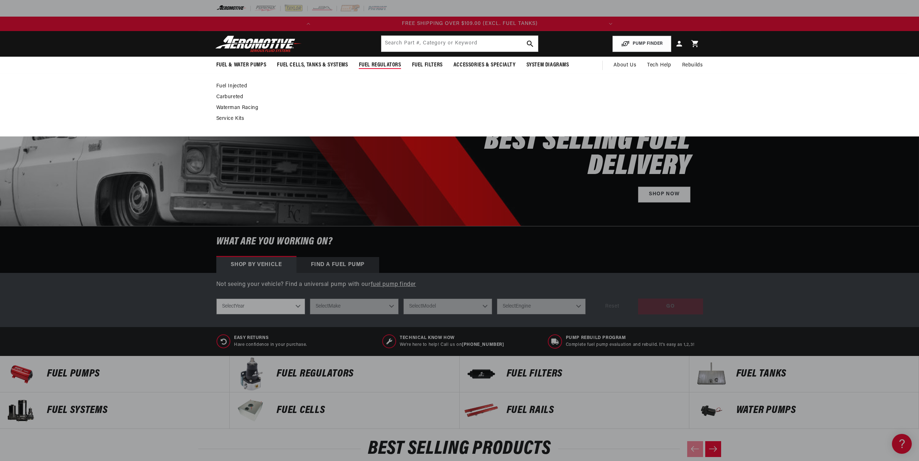
scroll to position [0, 286]
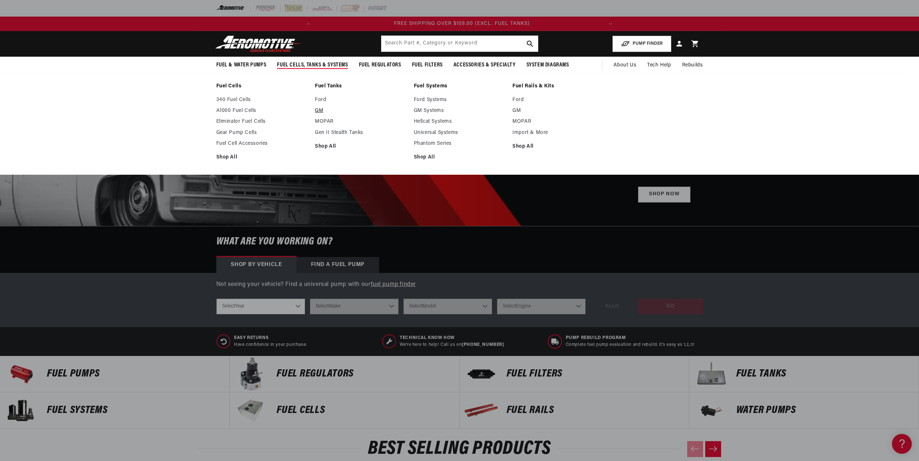
click at [317, 112] on link "GM" at bounding box center [361, 111] width 92 height 7
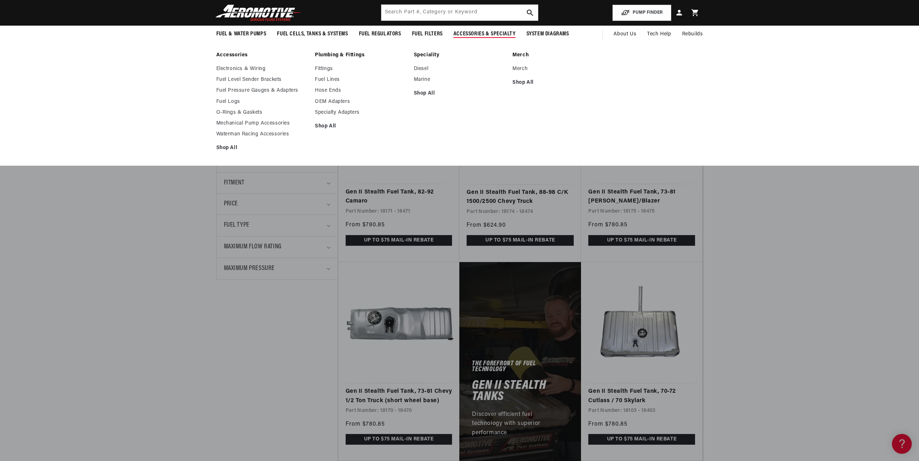
click at [449, 27] on summary "Accessories & Specialty" at bounding box center [484, 34] width 73 height 17
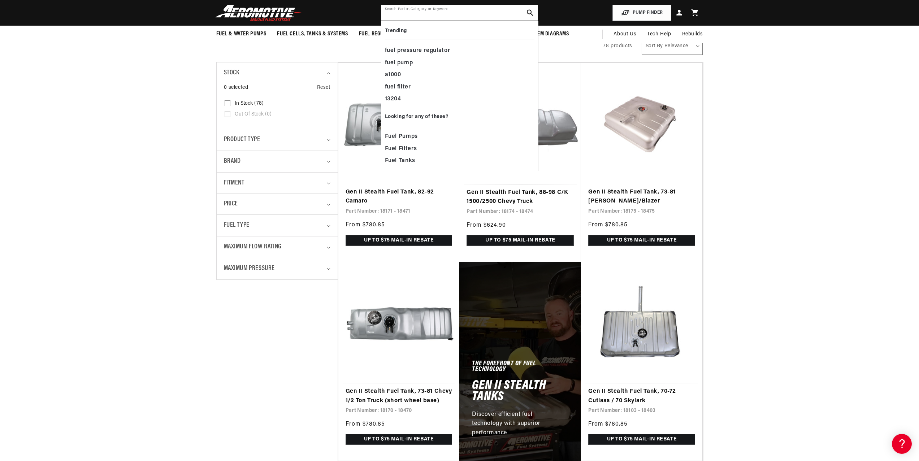
click at [452, 14] on input "text" at bounding box center [459, 13] width 157 height 16
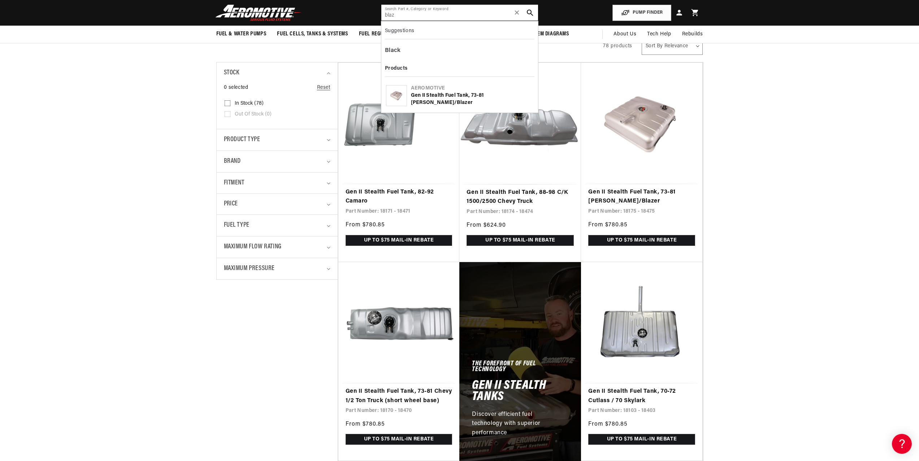
scroll to position [0, 286]
type input "blazer"
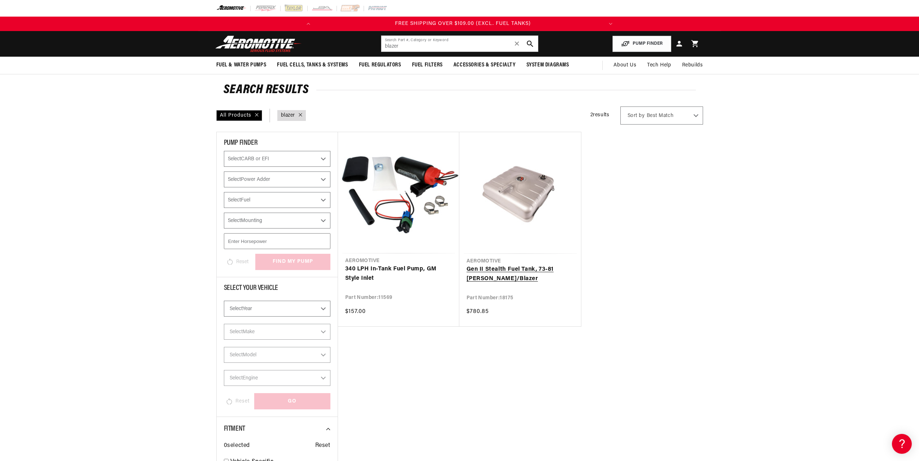
scroll to position [0, 286]
click at [497, 270] on link "Gen II Stealth Fuel Tank, 73-81 Jimmy/ Blazer" at bounding box center [520, 274] width 107 height 18
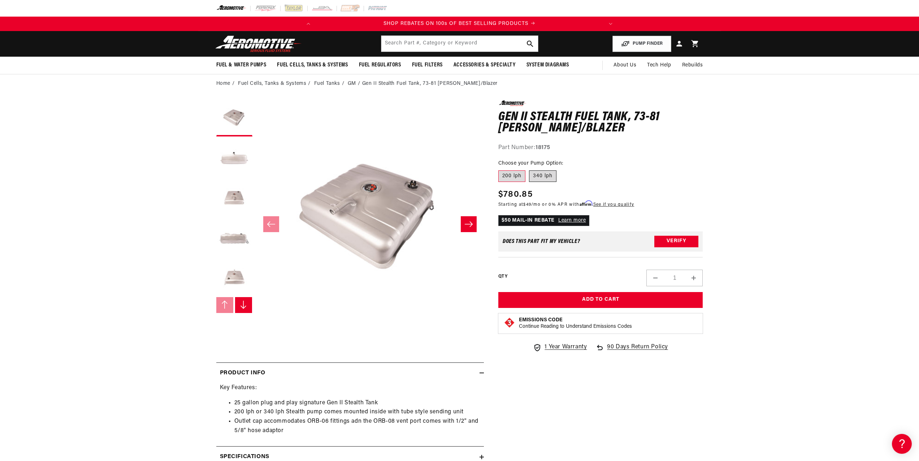
click at [543, 178] on label "340 lph" at bounding box center [542, 176] width 27 height 12
click at [530, 169] on input "340 lph" at bounding box center [529, 169] width 0 height 0
radio input "true"
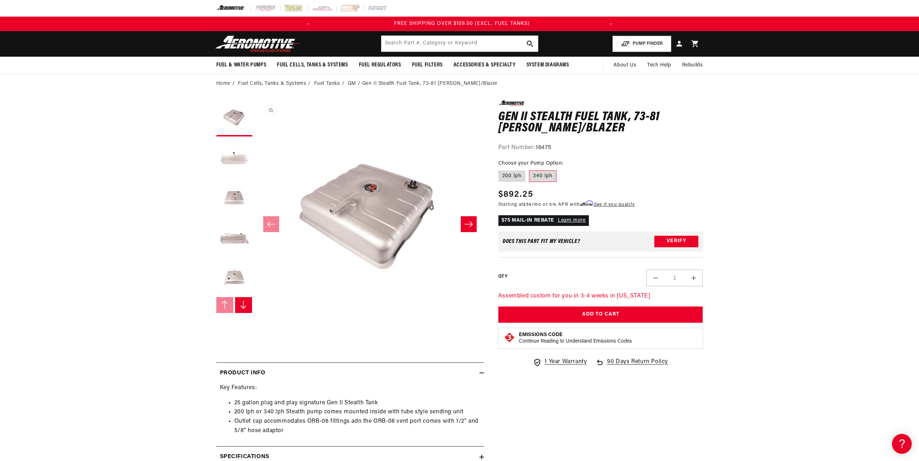
scroll to position [0, 0]
click at [338, 373] on div "Product Info" at bounding box center [347, 373] width 263 height 9
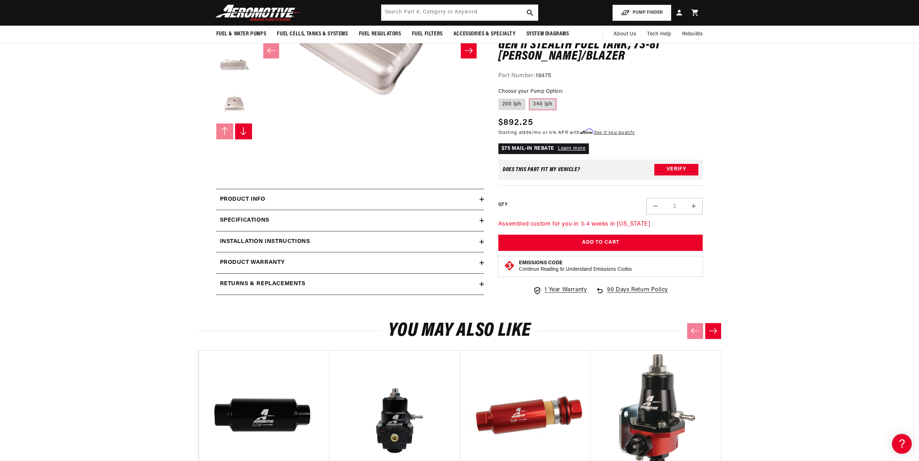
scroll to position [173, 0]
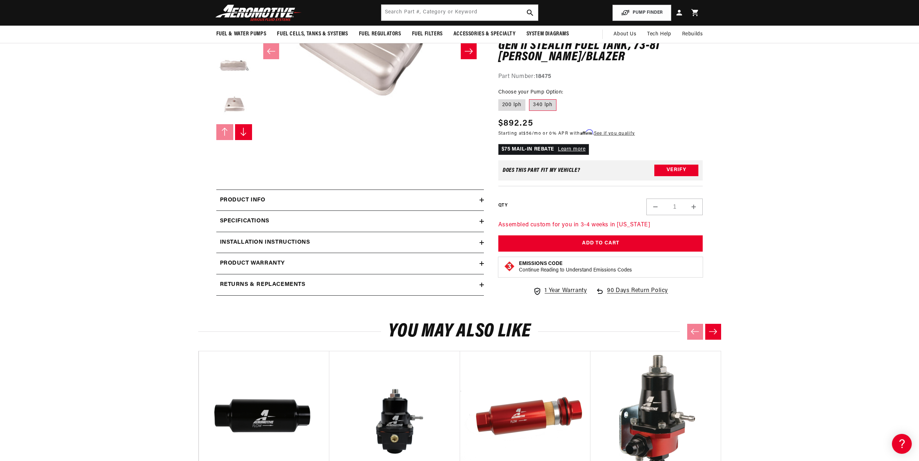
click at [482, 200] on icon at bounding box center [482, 200] width 4 height 0
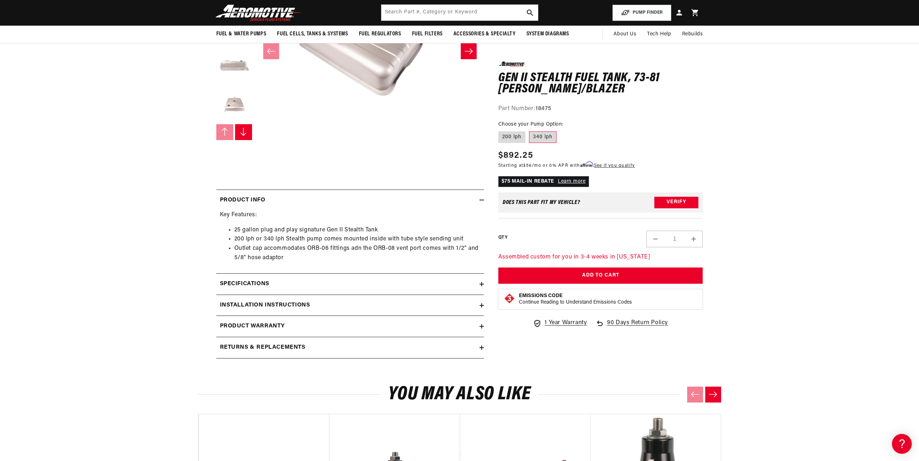
scroll to position [0, 0]
click at [481, 283] on icon at bounding box center [482, 284] width 4 height 4
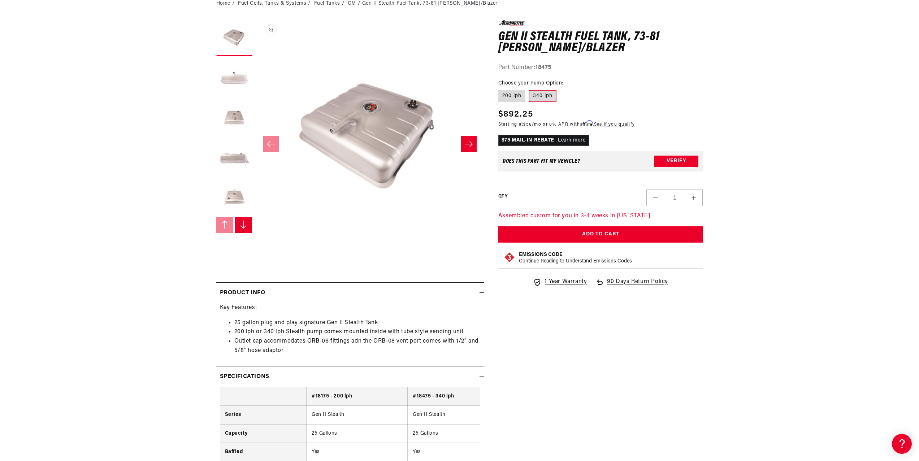
click at [256, 248] on button "Open media 1 in modal" at bounding box center [256, 248] width 0 height 0
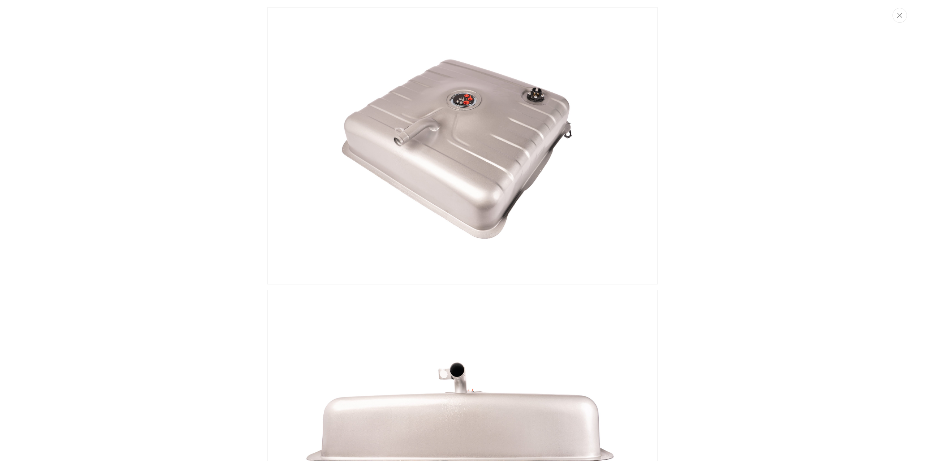
drag, startPoint x: 899, startPoint y: 21, endPoint x: 893, endPoint y: 22, distance: 6.6
click at [898, 21] on button "Close" at bounding box center [899, 15] width 14 height 15
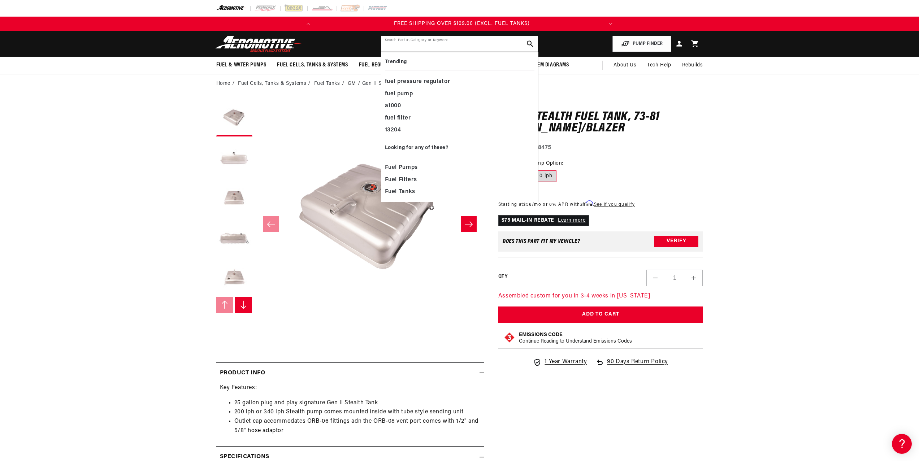
click at [423, 39] on input "text" at bounding box center [459, 44] width 157 height 16
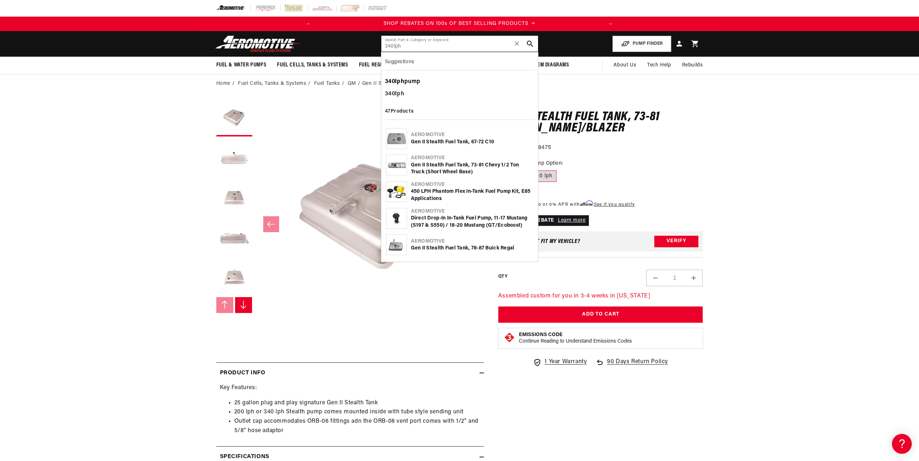
type input "340lph"
click at [413, 83] on div "340lph pump" at bounding box center [460, 82] width 150 height 12
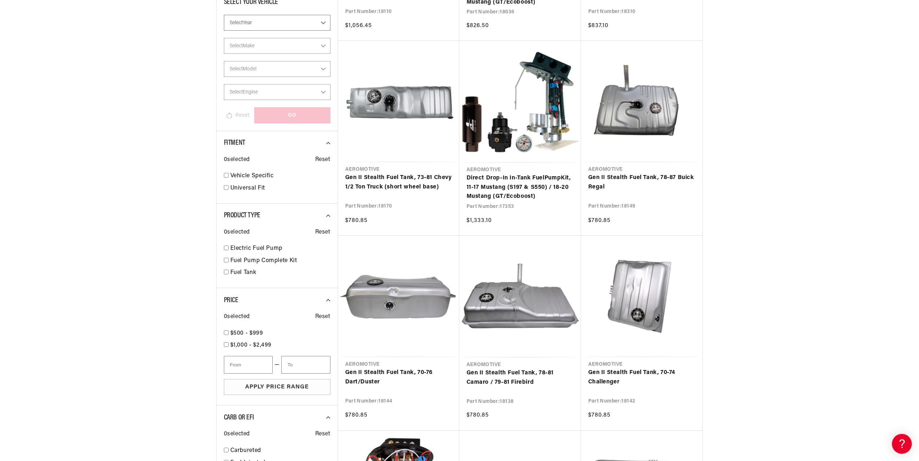
scroll to position [465, 0]
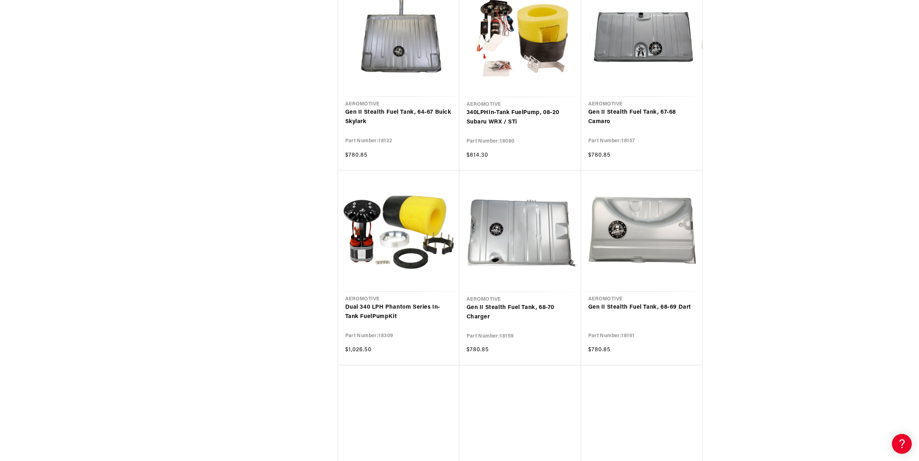
scroll to position [0, 286]
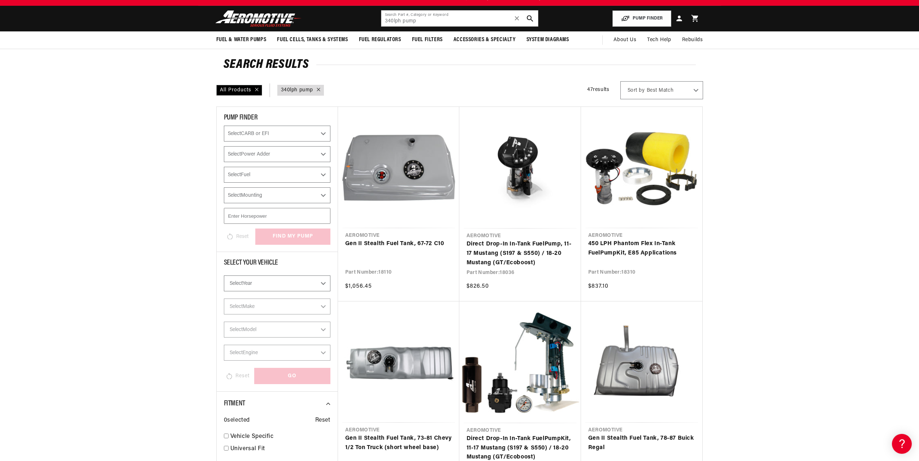
scroll to position [0, 286]
click at [321, 135] on select "Select CARB or EFI Carbureted Fuel Injected" at bounding box center [277, 134] width 107 height 16
select select "Fuel-Injected"
checkbox input "true"
select select "Fuel-Injected"
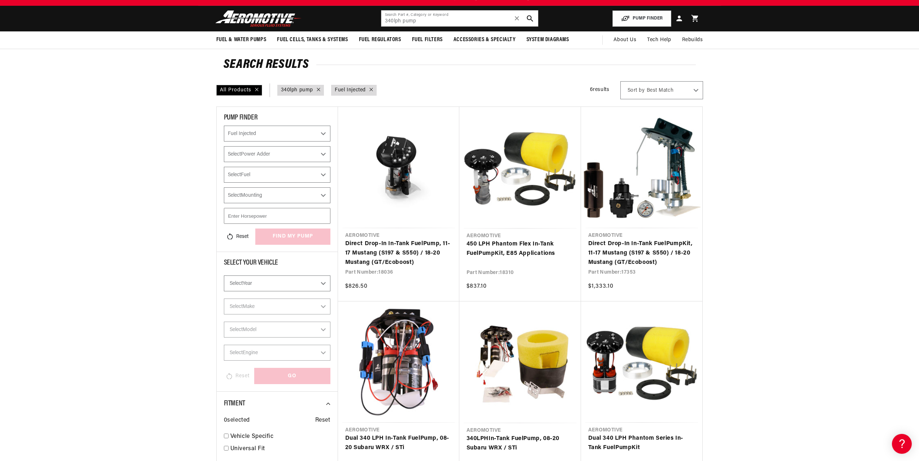
click at [280, 156] on select "Select Power Adder No - Naturally Aspirated Yes - Forced Induction" at bounding box center [277, 154] width 107 height 16
select select "No-Naturally-Aspirated"
checkbox input "true"
select select "Fuel-Injected"
select select "No-Naturally-Aspirated"
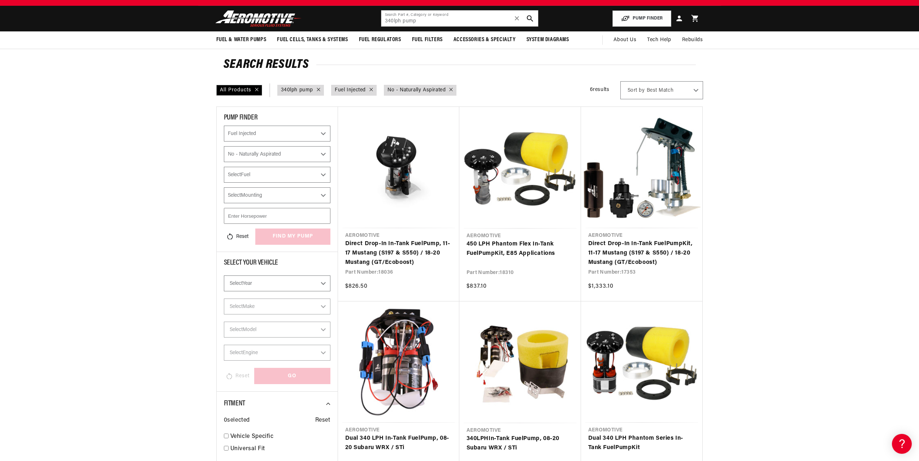
click at [288, 181] on select "Select Fuel E85 Gas" at bounding box center [277, 175] width 107 height 16
select select "Gas"
select select "CarbOrEFI"
select select "PowerAdder"
select select "Fuel"
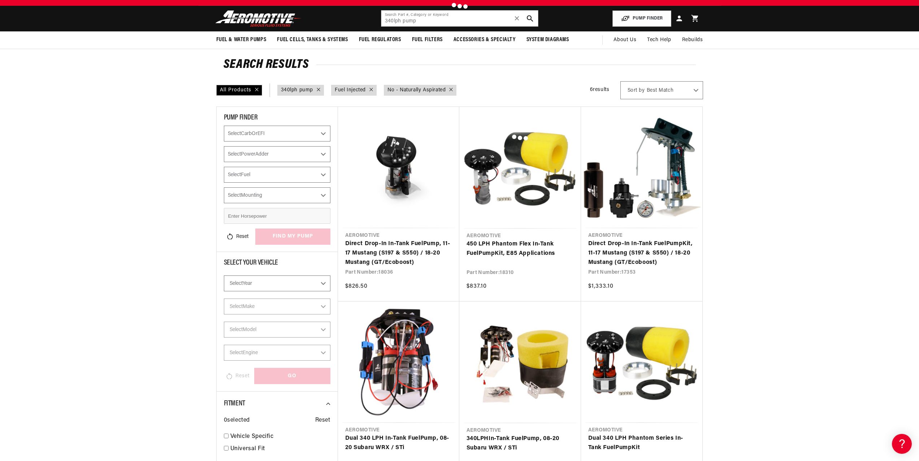
checkbox input "true"
select select "Fuel-Injected"
select select "No-Naturally-Aspirated"
select select "Gas"
click at [273, 193] on select "Select Mounting In-Tank" at bounding box center [277, 195] width 107 height 16
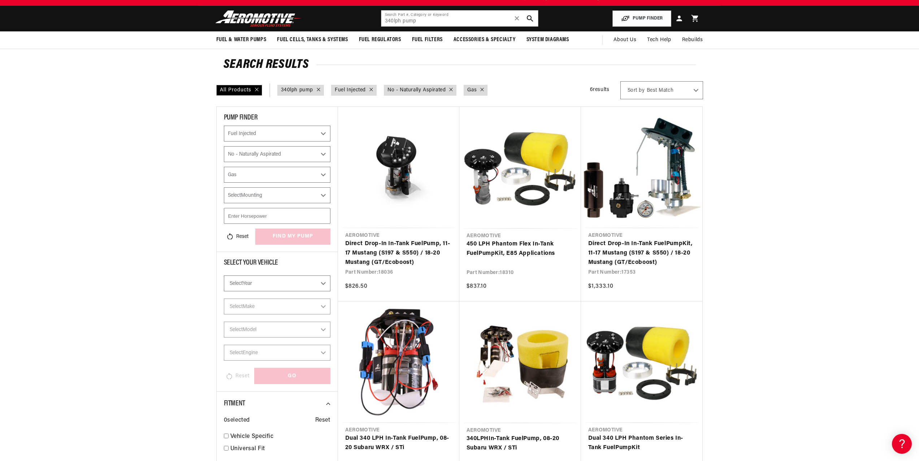
scroll to position [0, 286]
select select "In-Tank"
checkbox input "true"
select select "Fuel-Injected"
select select "No-Naturally-Aspirated"
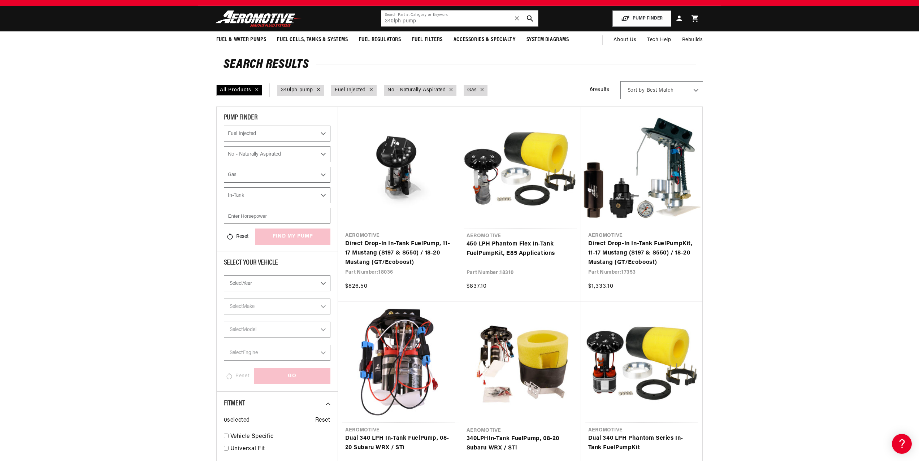
select select "Gas"
select select "In-Tank"
click at [268, 214] on input "number" at bounding box center [277, 216] width 107 height 16
type input "600"
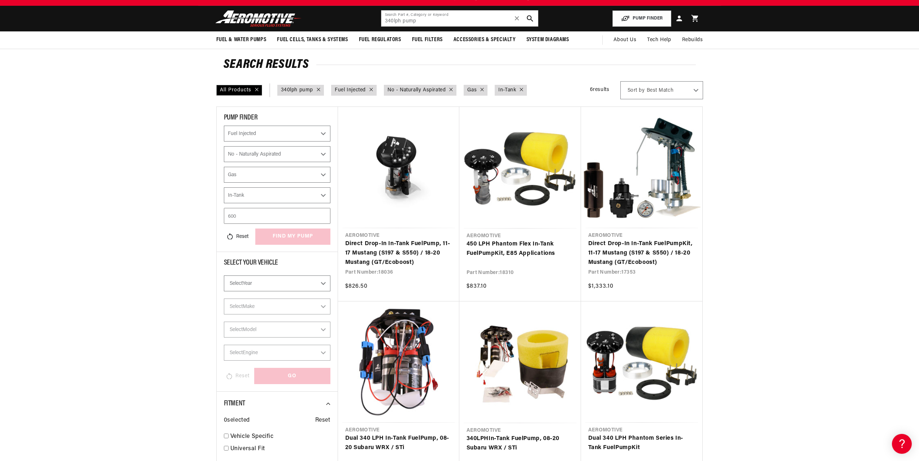
select select "Fuel-Injected"
select select "No-Naturally-Aspirated"
select select "Gas"
select select "In-Tank"
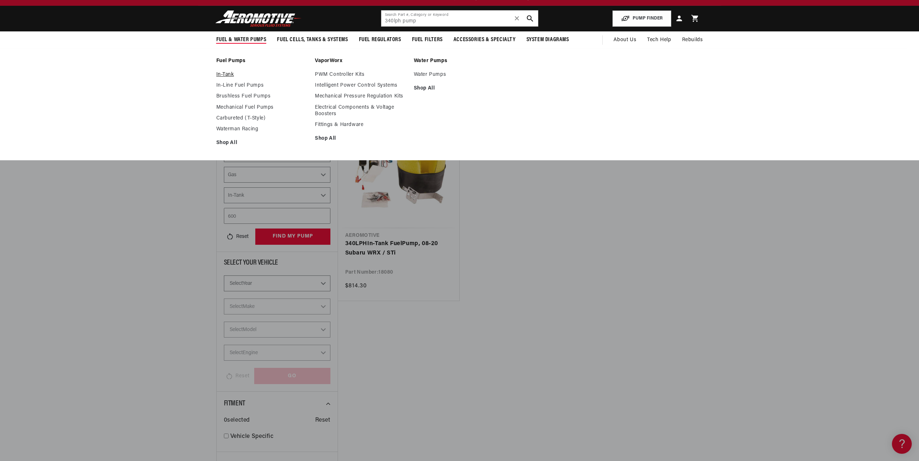
scroll to position [0, 277]
click at [228, 75] on link "In-Tank" at bounding box center [262, 75] width 92 height 7
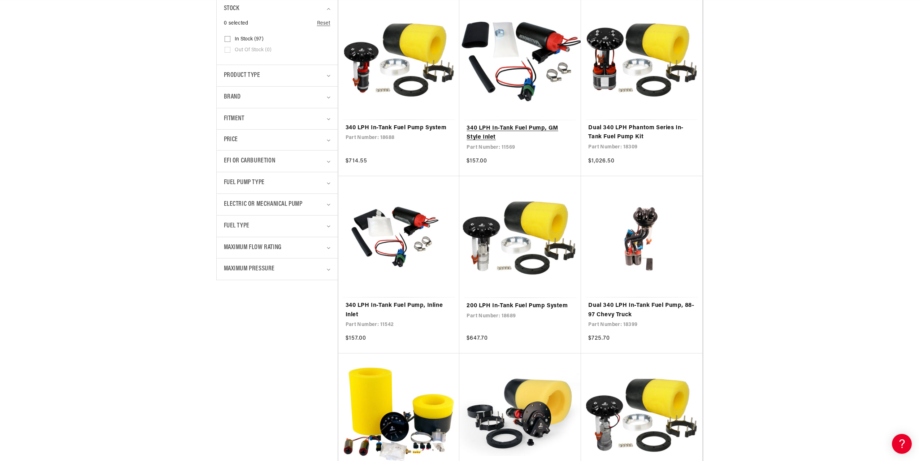
click at [530, 128] on link "340 LPH In-Tank Fuel Pump, GM Style Inlet" at bounding box center [520, 133] width 107 height 18
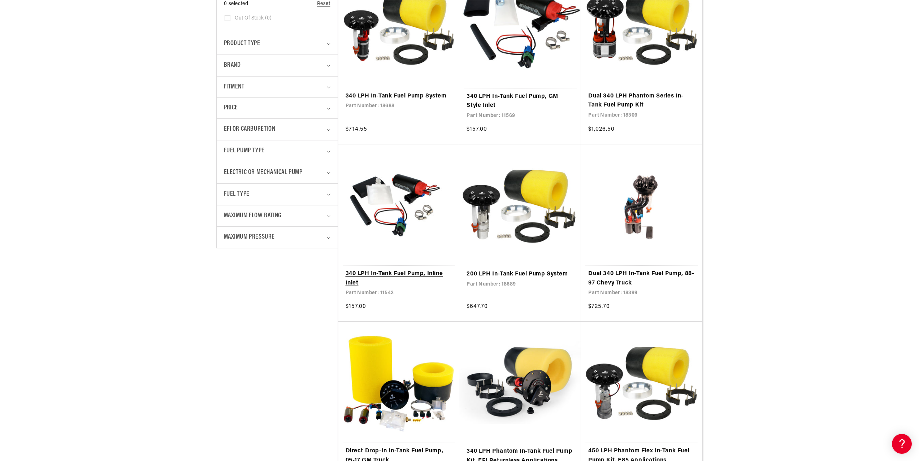
click at [392, 276] on link "340 LPH In-Tank Fuel Pump, Inline Inlet" at bounding box center [399, 278] width 107 height 18
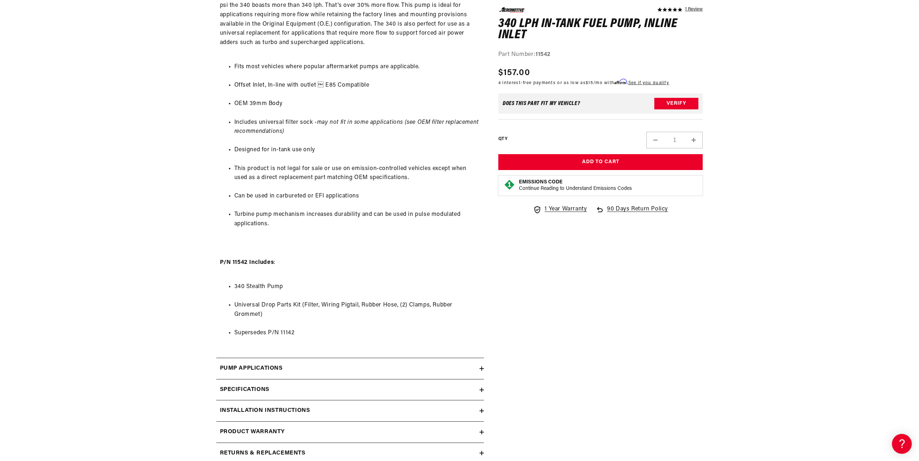
scroll to position [599, 0]
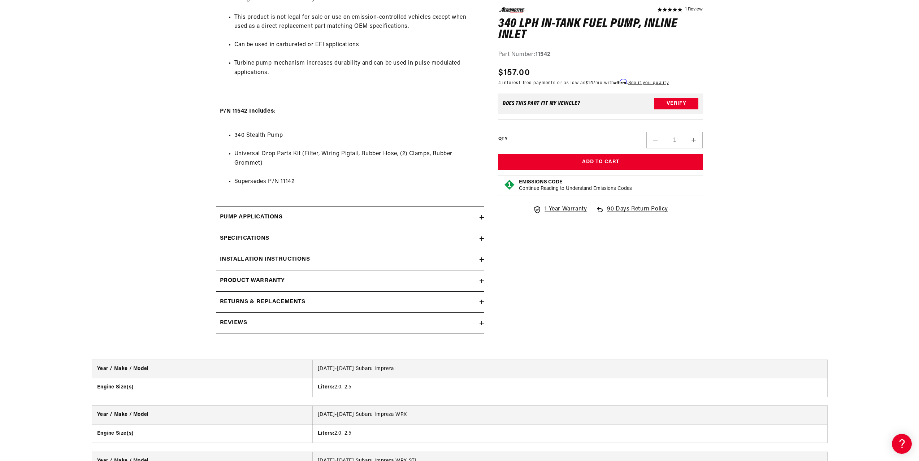
click at [337, 243] on summary "Specifications" at bounding box center [350, 238] width 268 height 21
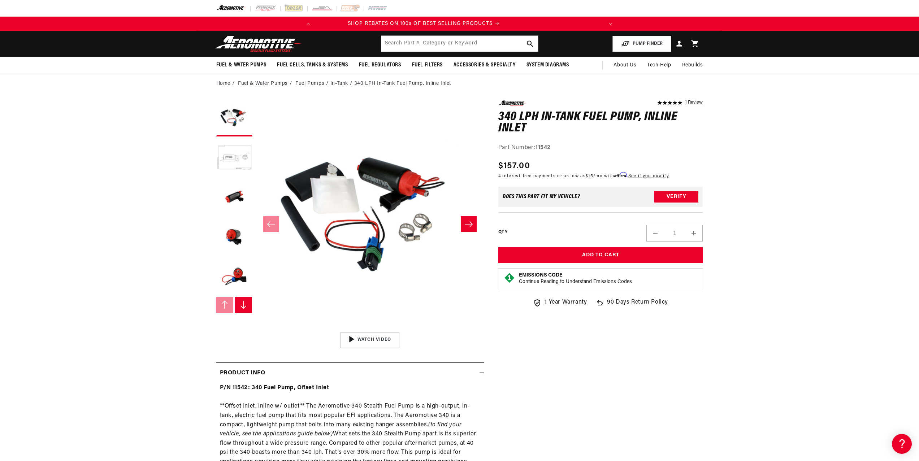
scroll to position [0, 0]
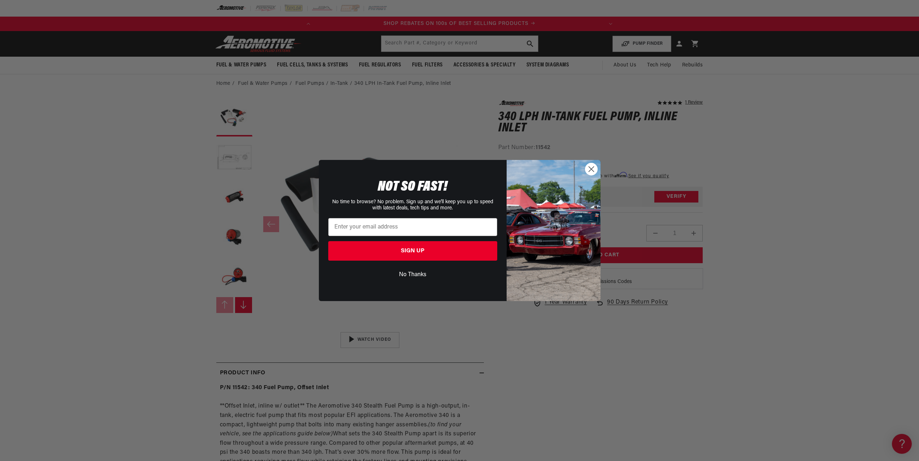
click at [596, 167] on circle "Close dialog" at bounding box center [591, 169] width 12 height 12
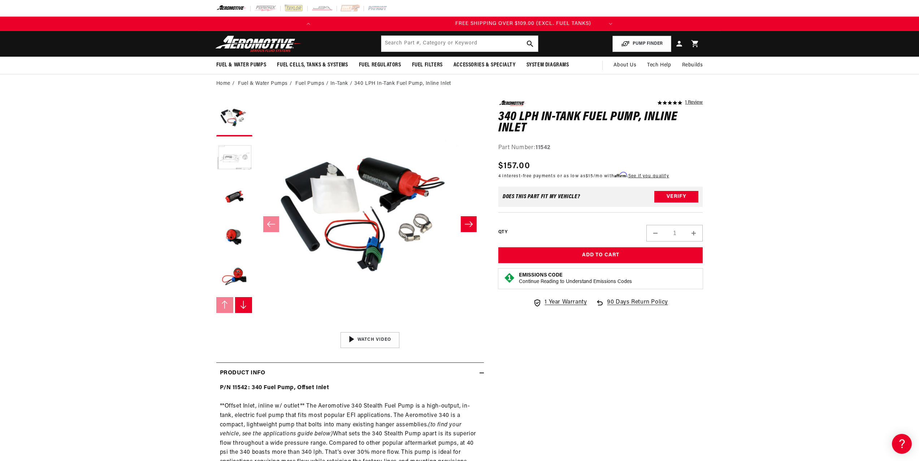
scroll to position [0, 286]
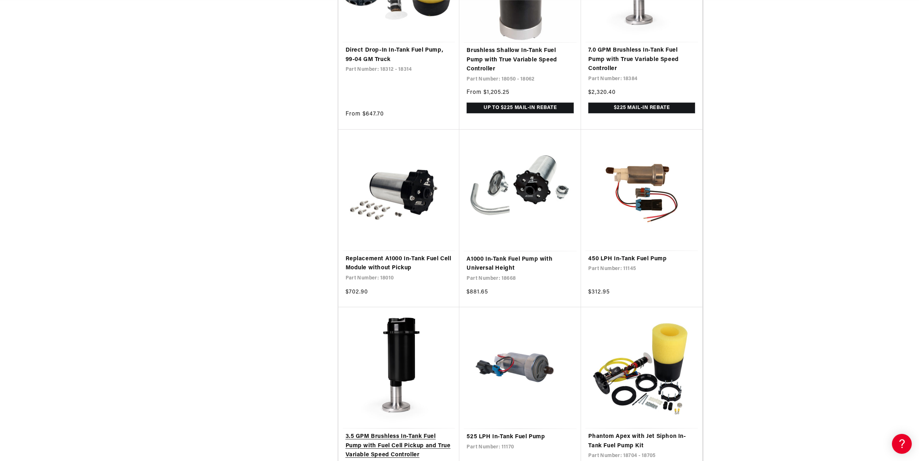
scroll to position [1158, 0]
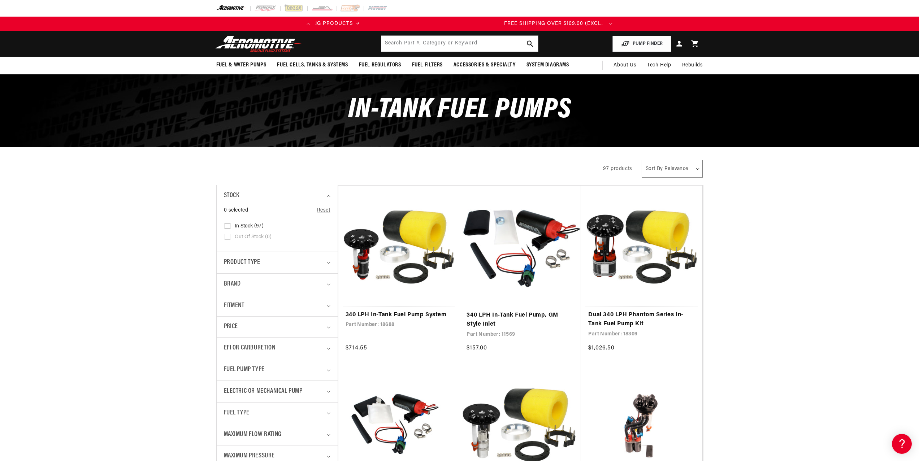
scroll to position [0, 34]
